Goal: Information Seeking & Learning: Learn about a topic

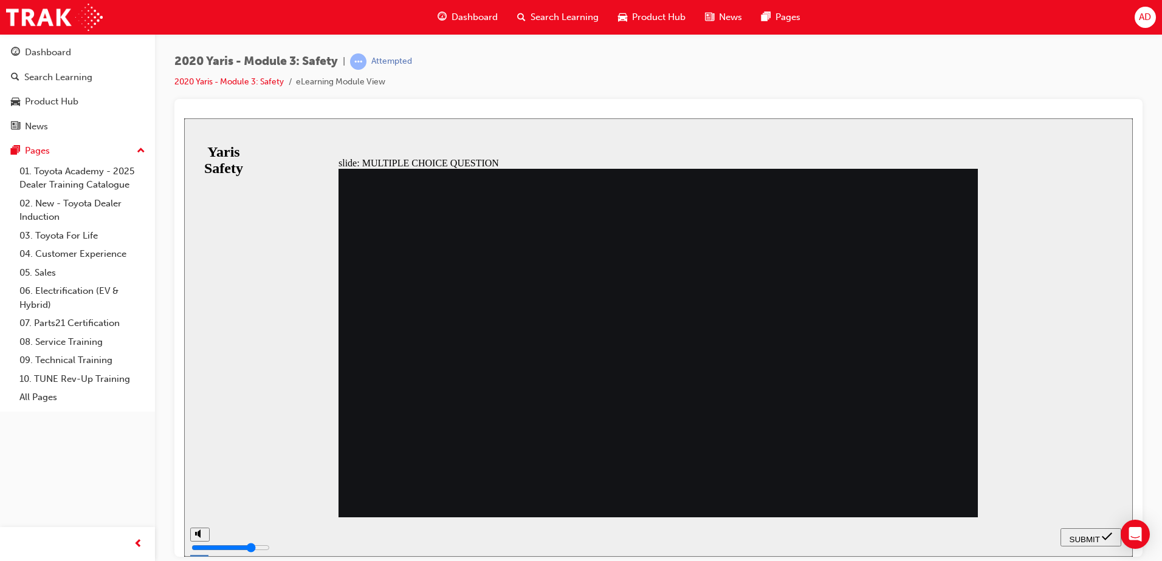
drag, startPoint x: 430, startPoint y: 262, endPoint x: 633, endPoint y: 275, distance: 204.0
radio input "true"
click at [1088, 535] on span "SUBMIT" at bounding box center [1084, 539] width 30 height 9
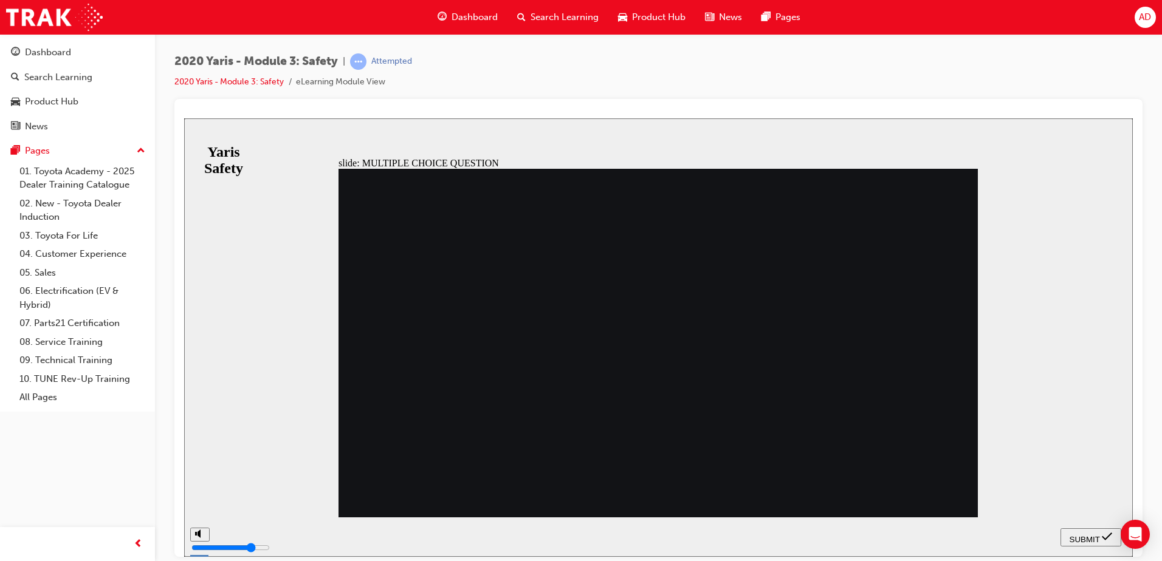
drag, startPoint x: 447, startPoint y: 240, endPoint x: 566, endPoint y: 237, distance: 119.7
radio input "true"
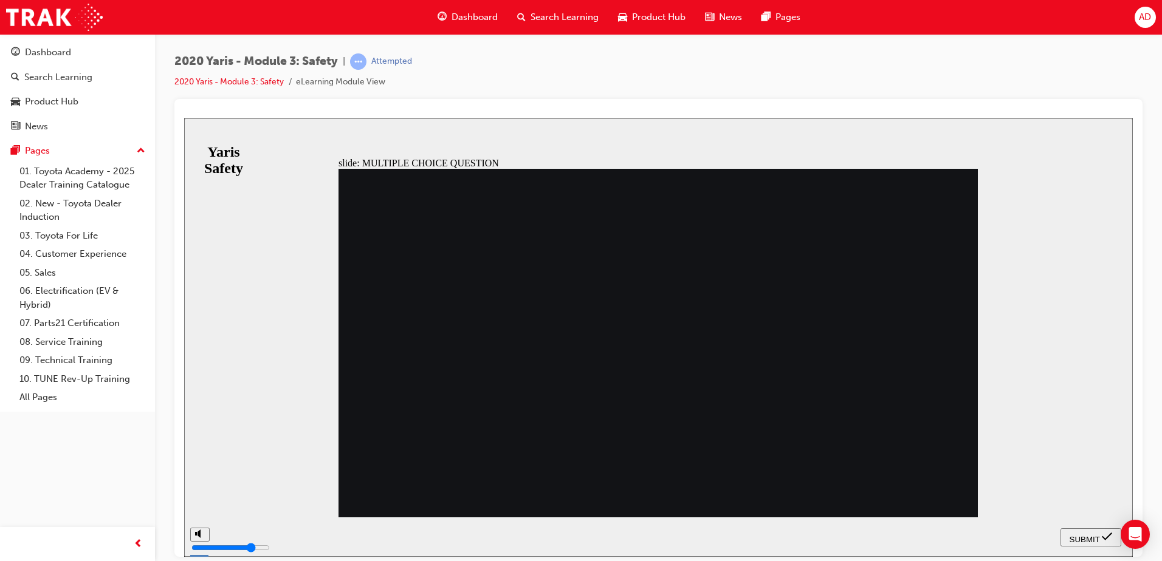
click at [1096, 538] on span "SUBMIT" at bounding box center [1084, 539] width 30 height 9
radio input "true"
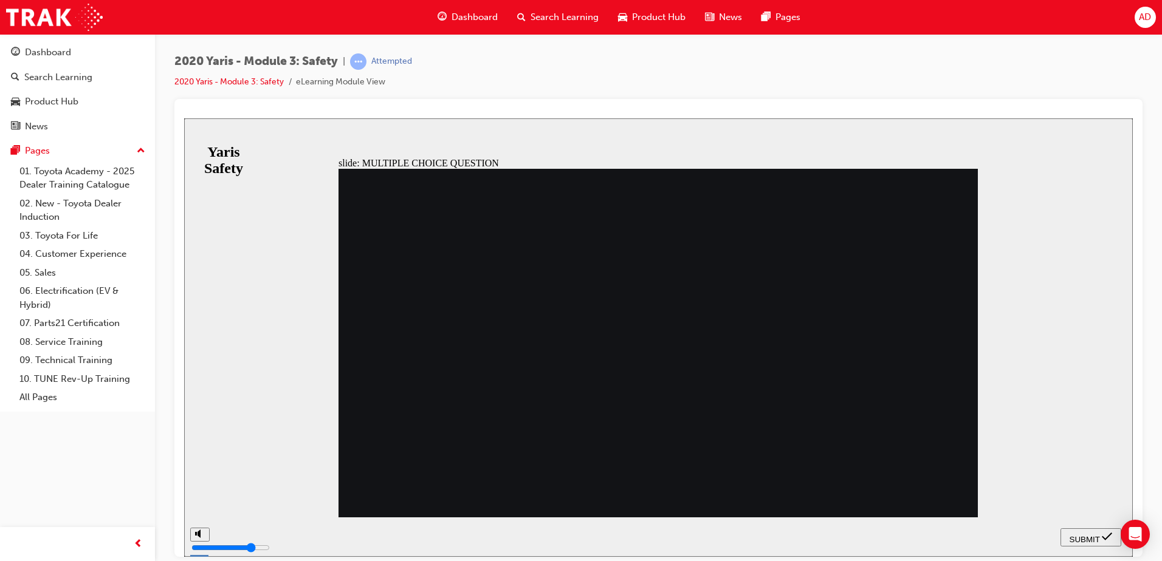
radio input "true"
click at [1093, 536] on span "SUBMIT" at bounding box center [1084, 539] width 30 height 9
drag, startPoint x: 374, startPoint y: 232, endPoint x: 581, endPoint y: 240, distance: 206.8
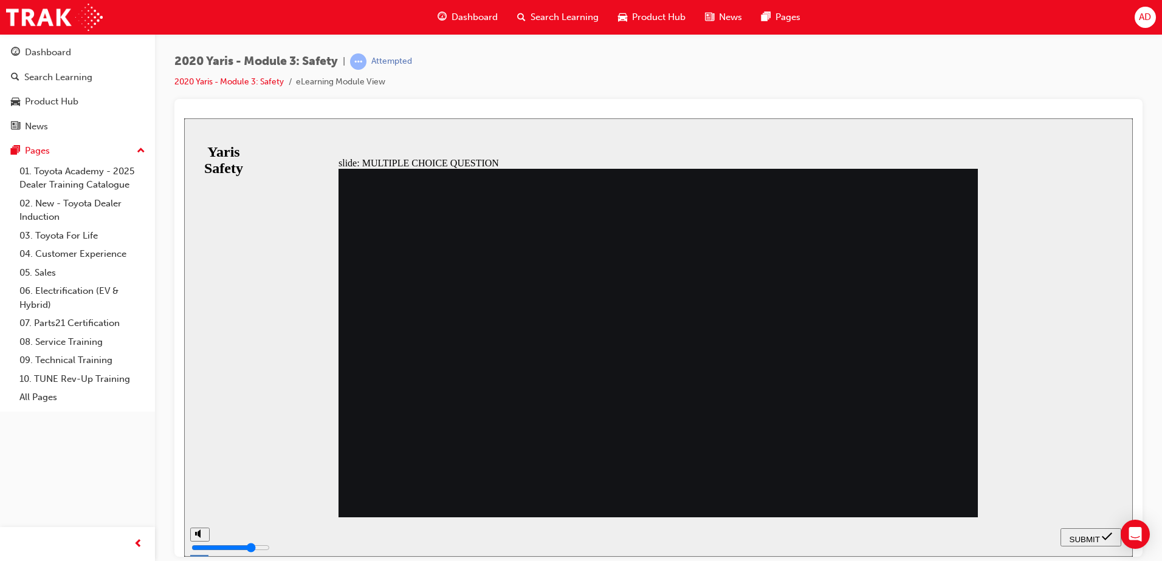
radio input "true"
click at [1082, 537] on span "SUBMIT" at bounding box center [1084, 539] width 30 height 9
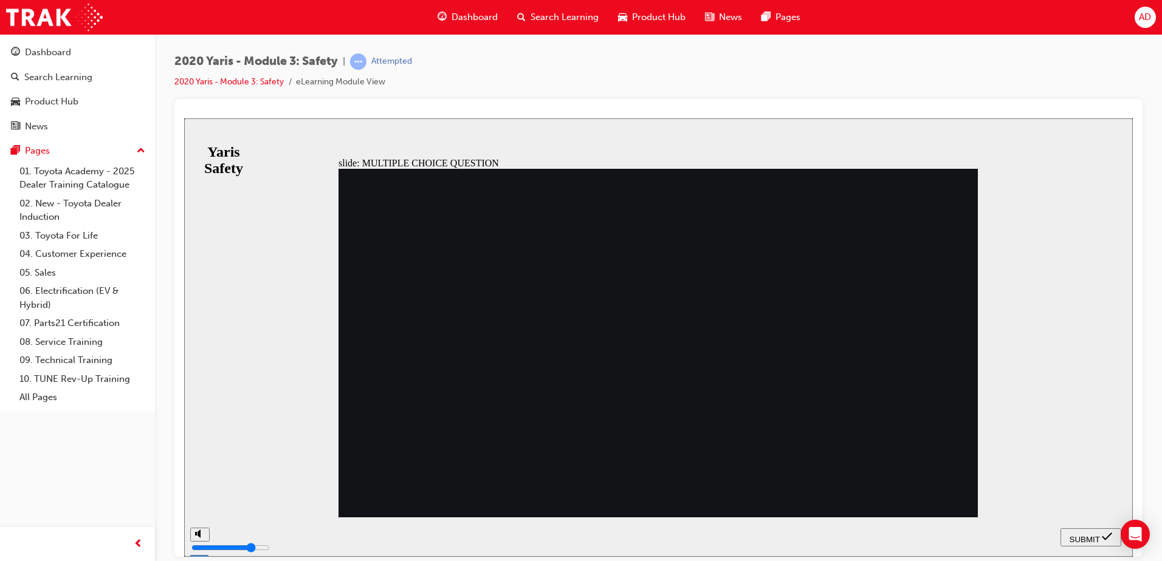
drag, startPoint x: 537, startPoint y: 268, endPoint x: 385, endPoint y: 243, distance: 153.3
checkbox input "true"
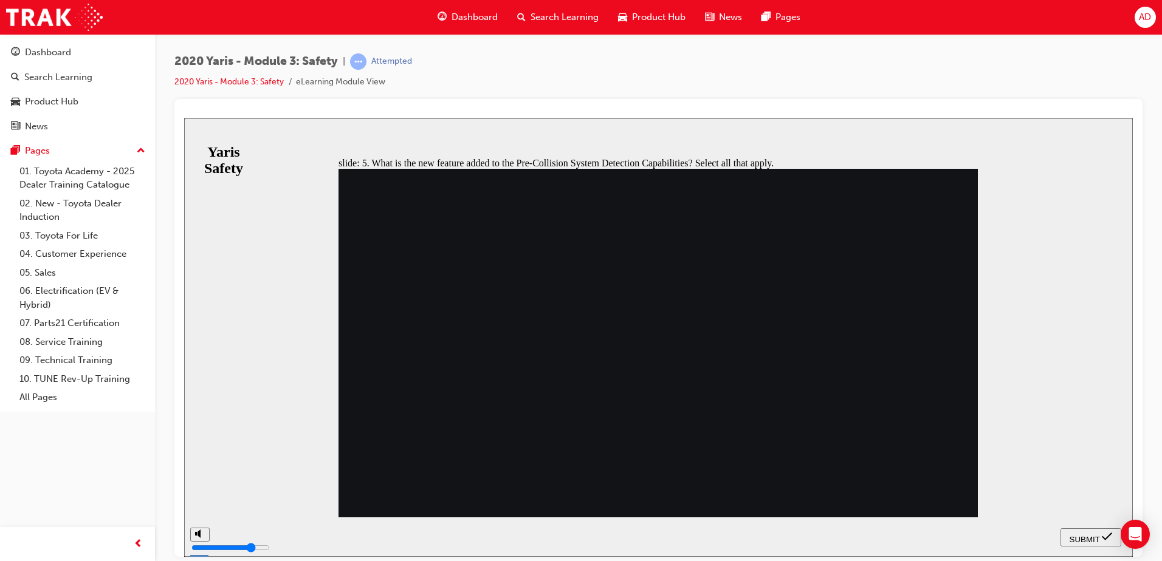
click at [1082, 530] on button "SUBMIT" at bounding box center [1090, 537] width 61 height 18
drag, startPoint x: 644, startPoint y: 448, endPoint x: 630, endPoint y: 448, distance: 14.0
checkbox input "true"
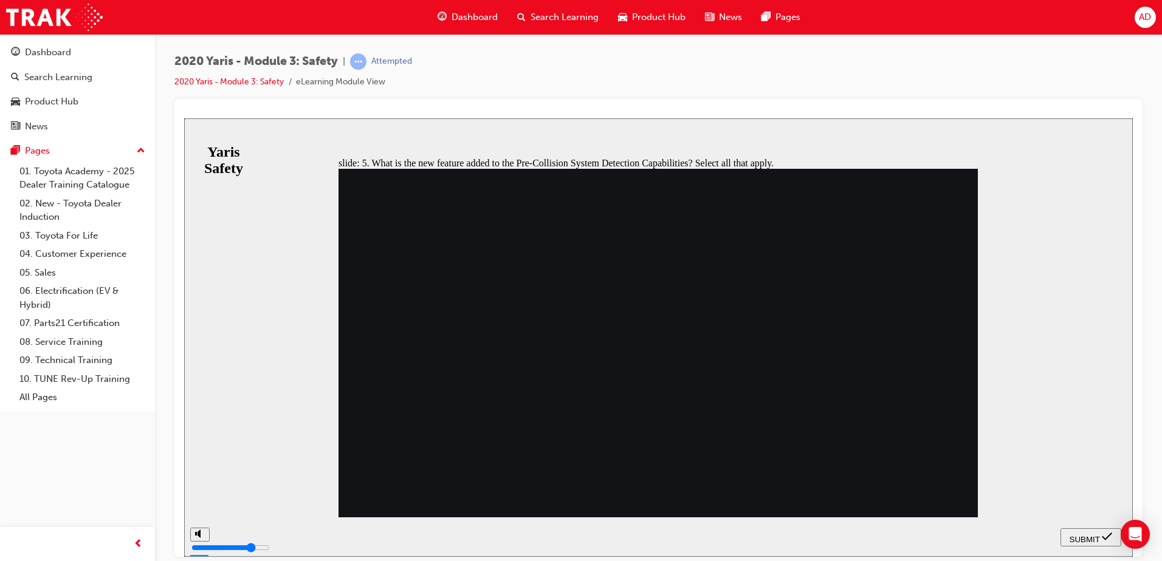
checkbox input "true"
click at [1080, 537] on span "SUBMIT" at bounding box center [1084, 539] width 30 height 9
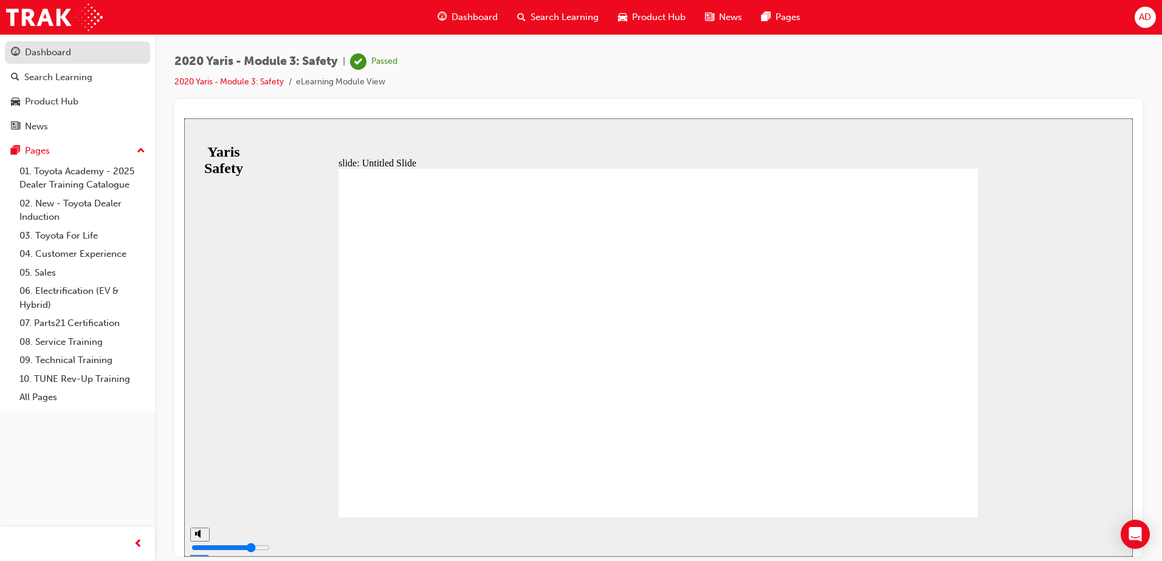
click at [65, 50] on div "Dashboard" at bounding box center [48, 53] width 46 height 14
